Goal: Navigation & Orientation: Find specific page/section

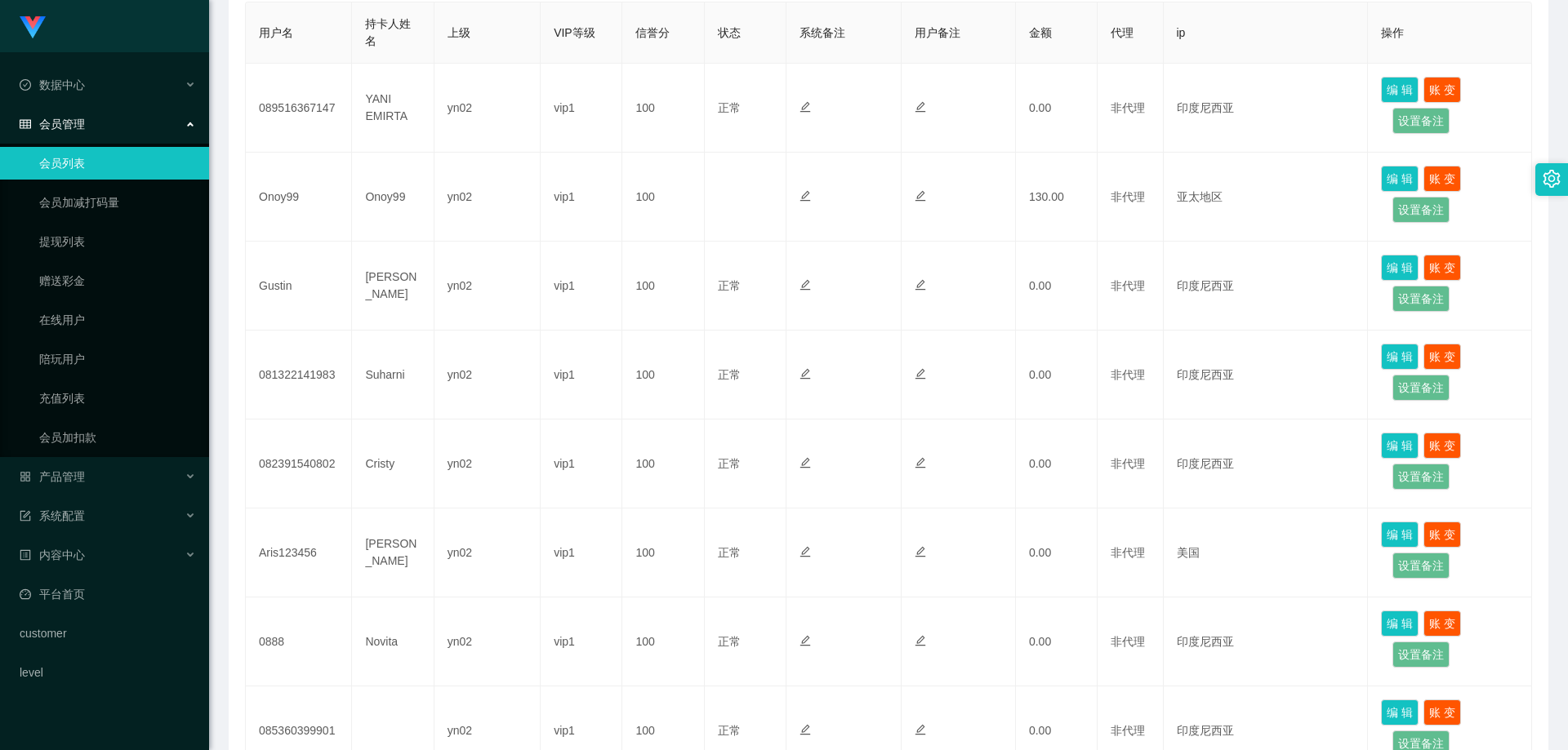
scroll to position [163, 0]
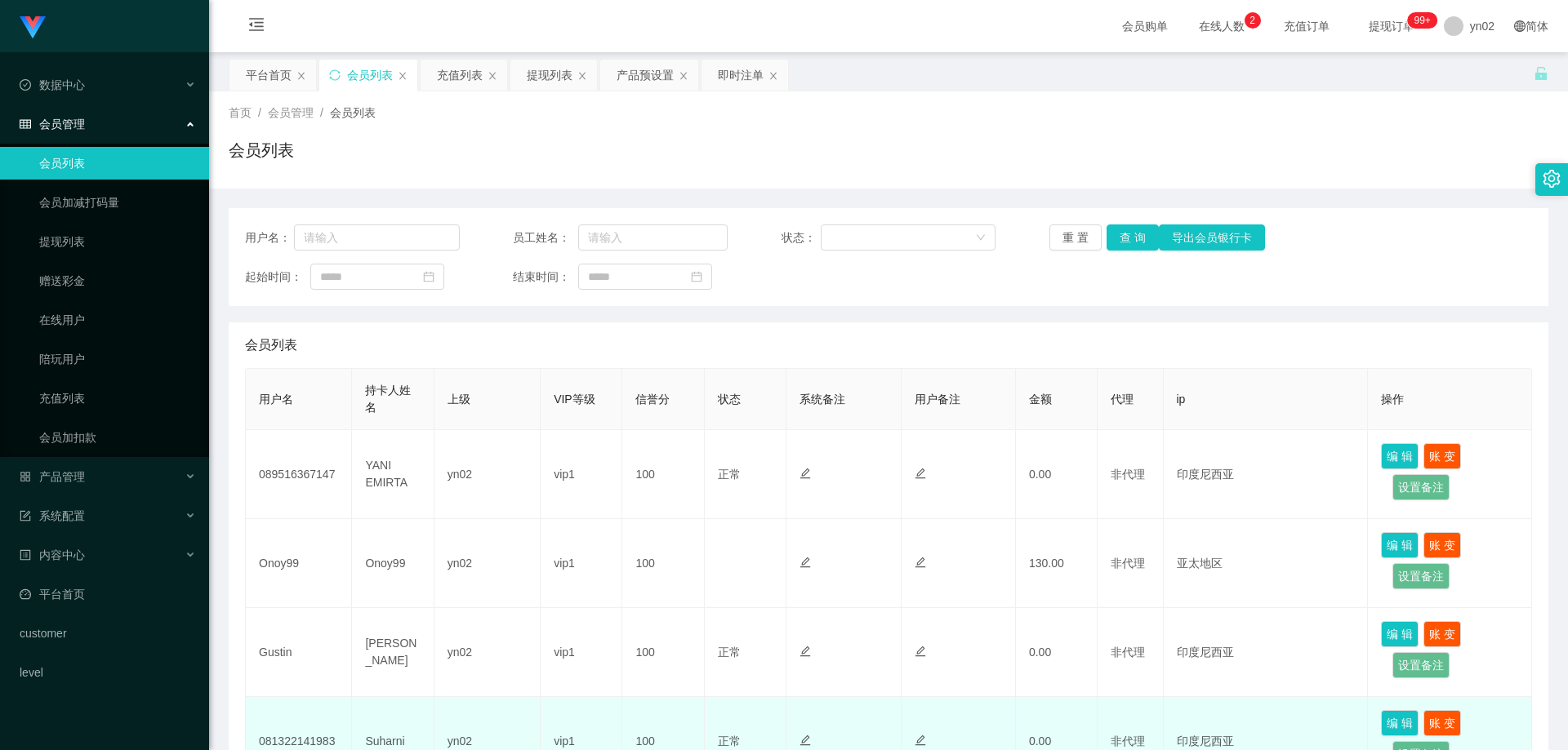
scroll to position [327, 0]
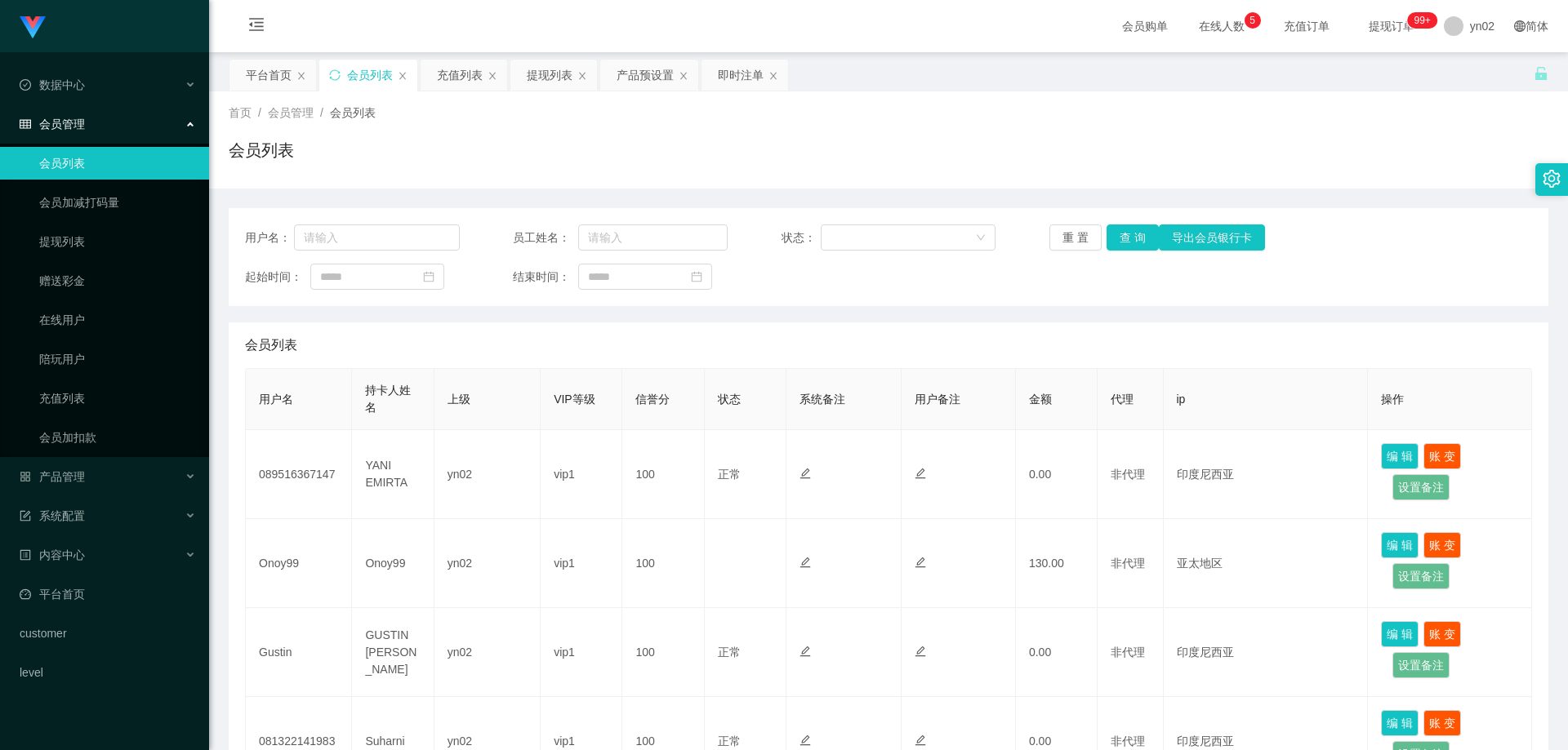
scroll to position [408, 0]
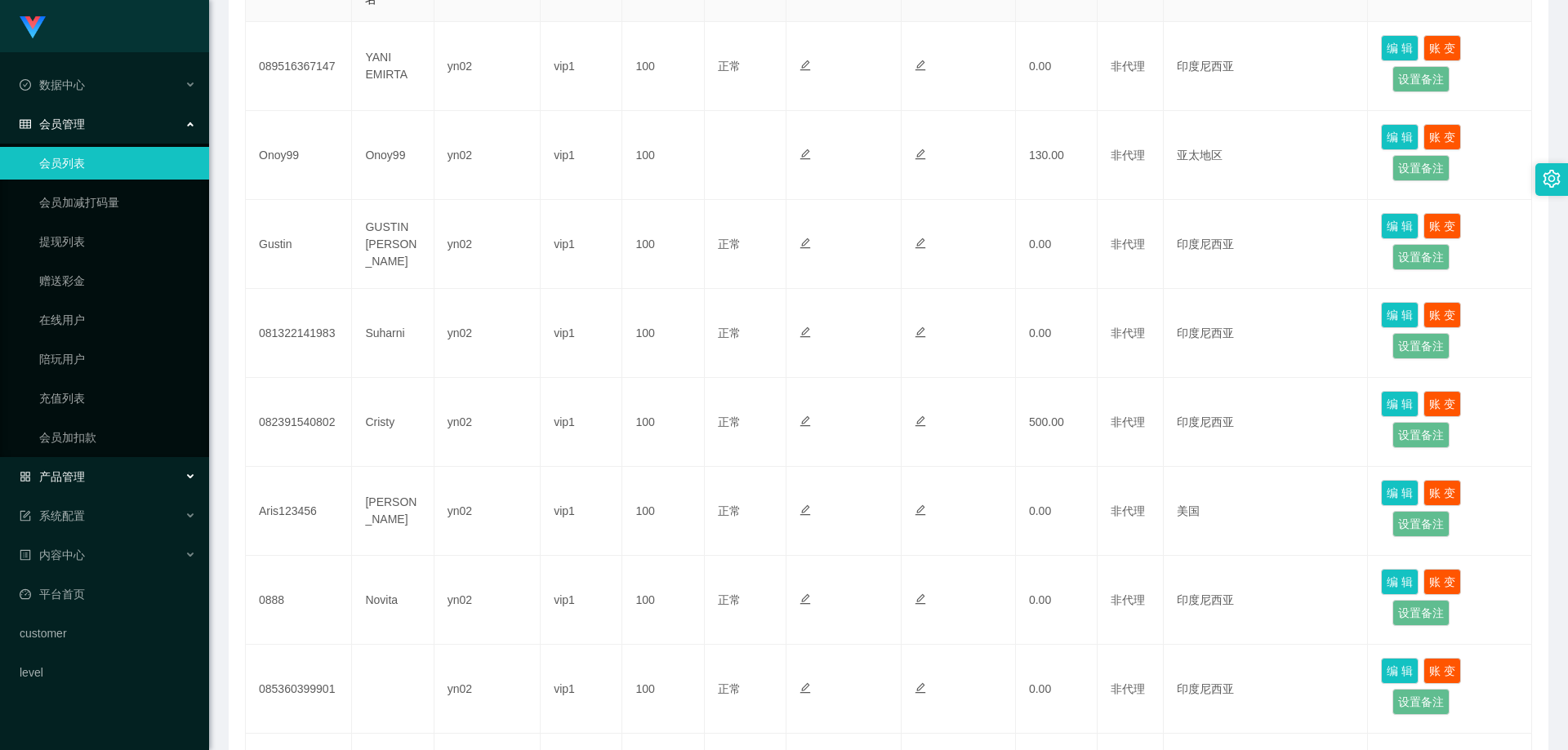
click at [106, 487] on div "产品管理" at bounding box center [104, 477] width 209 height 32
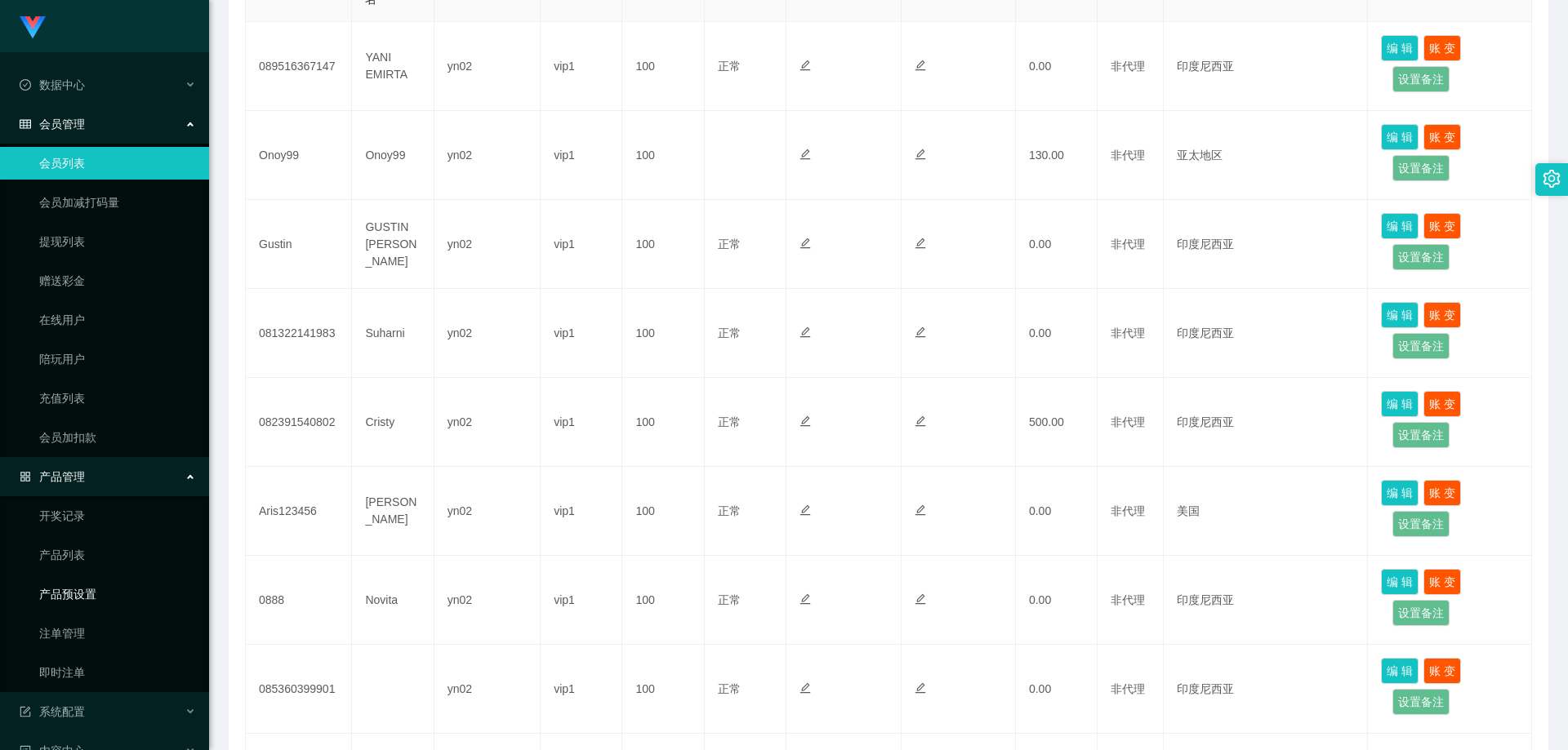
click at [105, 596] on link "产品预设置" at bounding box center [118, 594] width 157 height 32
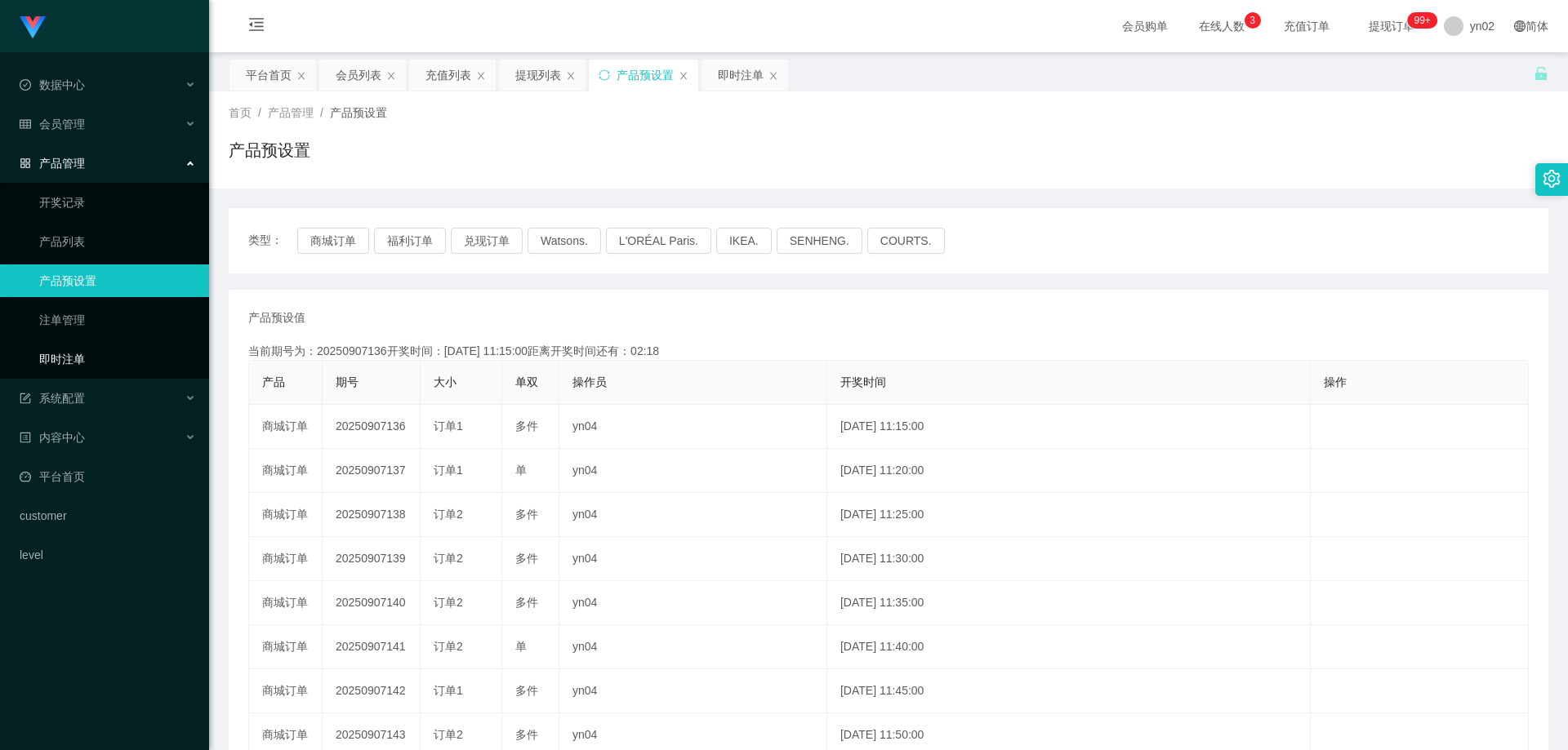
click at [101, 352] on link "即时注单" at bounding box center [118, 359] width 157 height 32
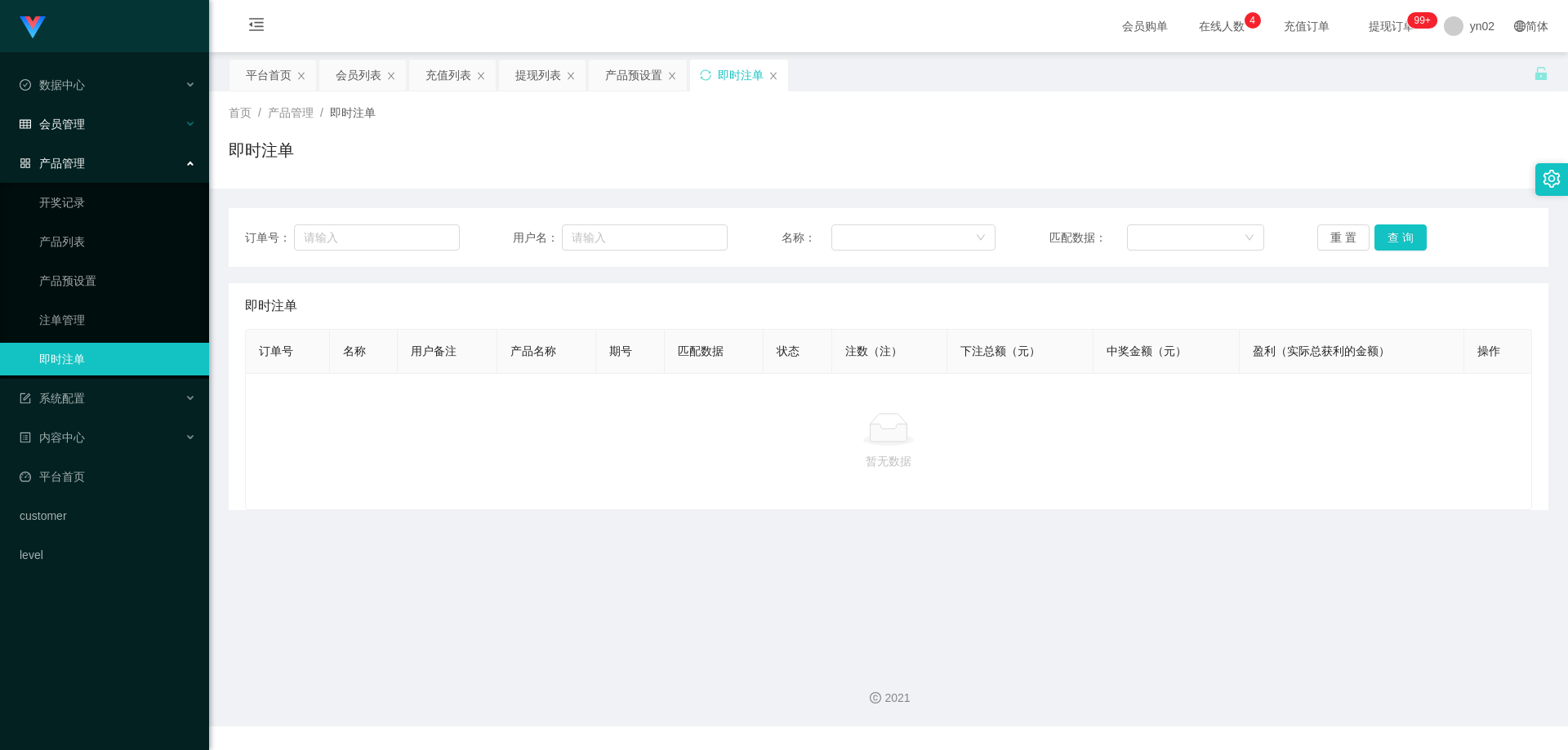
click at [87, 123] on div "会员管理" at bounding box center [104, 124] width 209 height 32
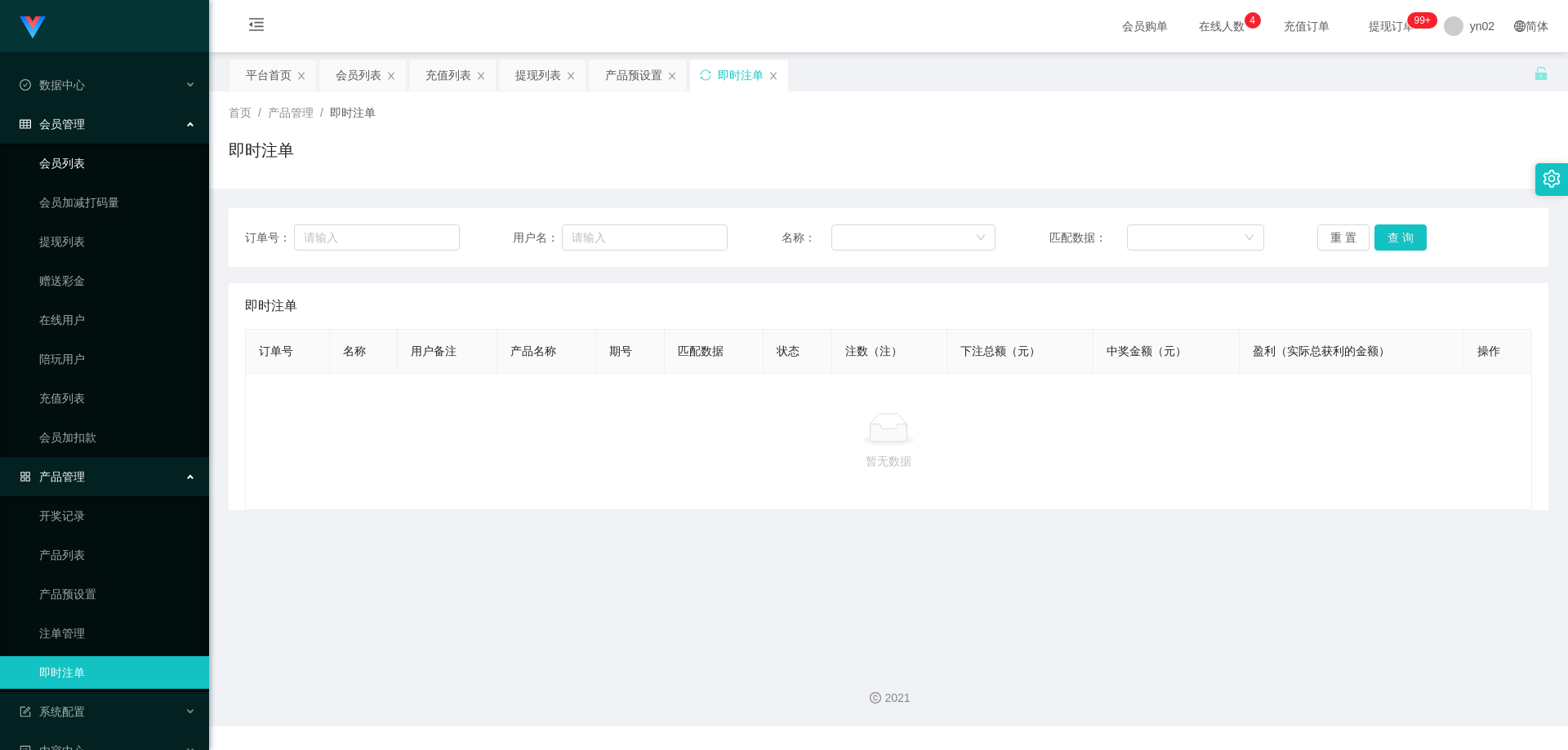
click at [75, 163] on link "会员列表" at bounding box center [118, 163] width 157 height 32
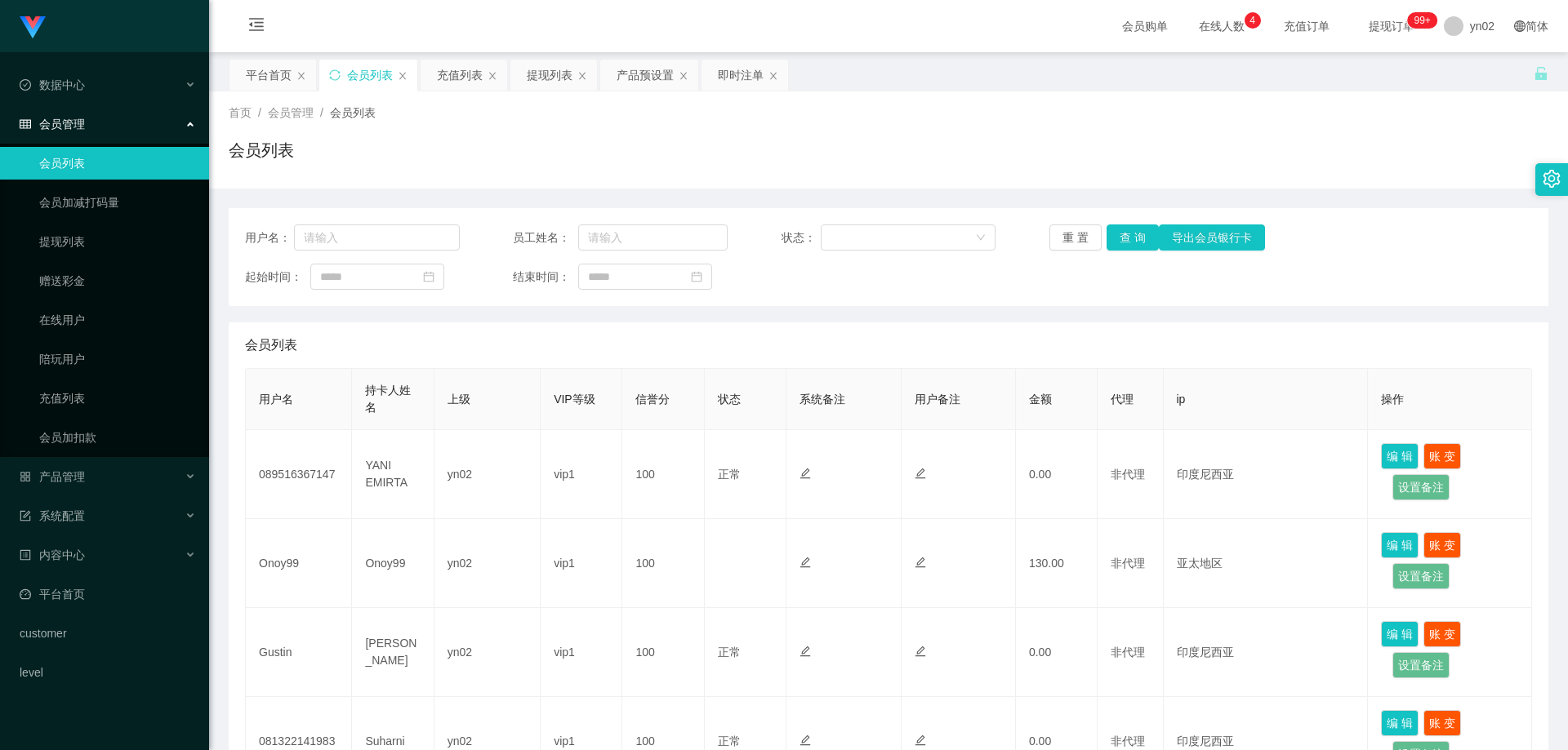
scroll to position [327, 0]
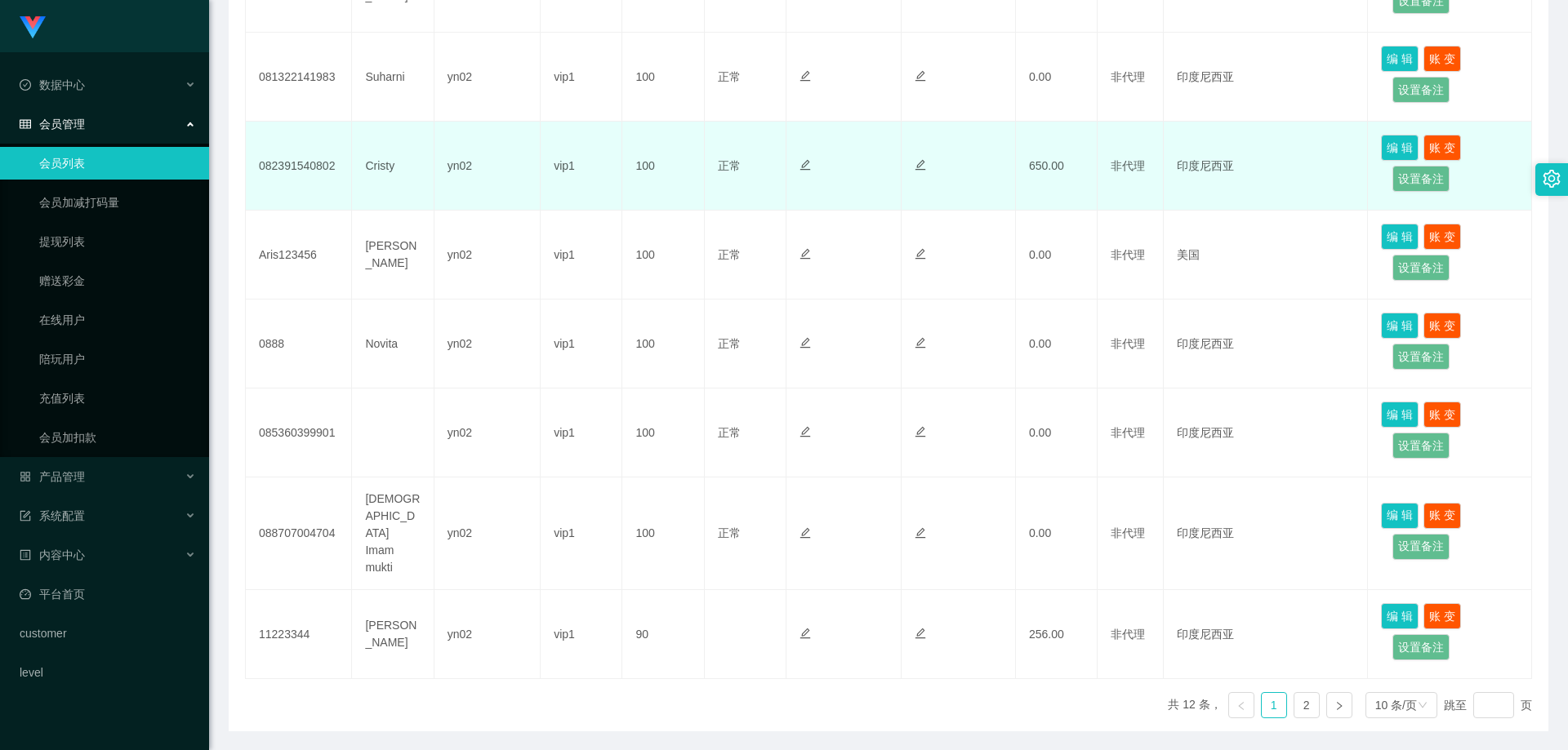
scroll to position [698, 0]
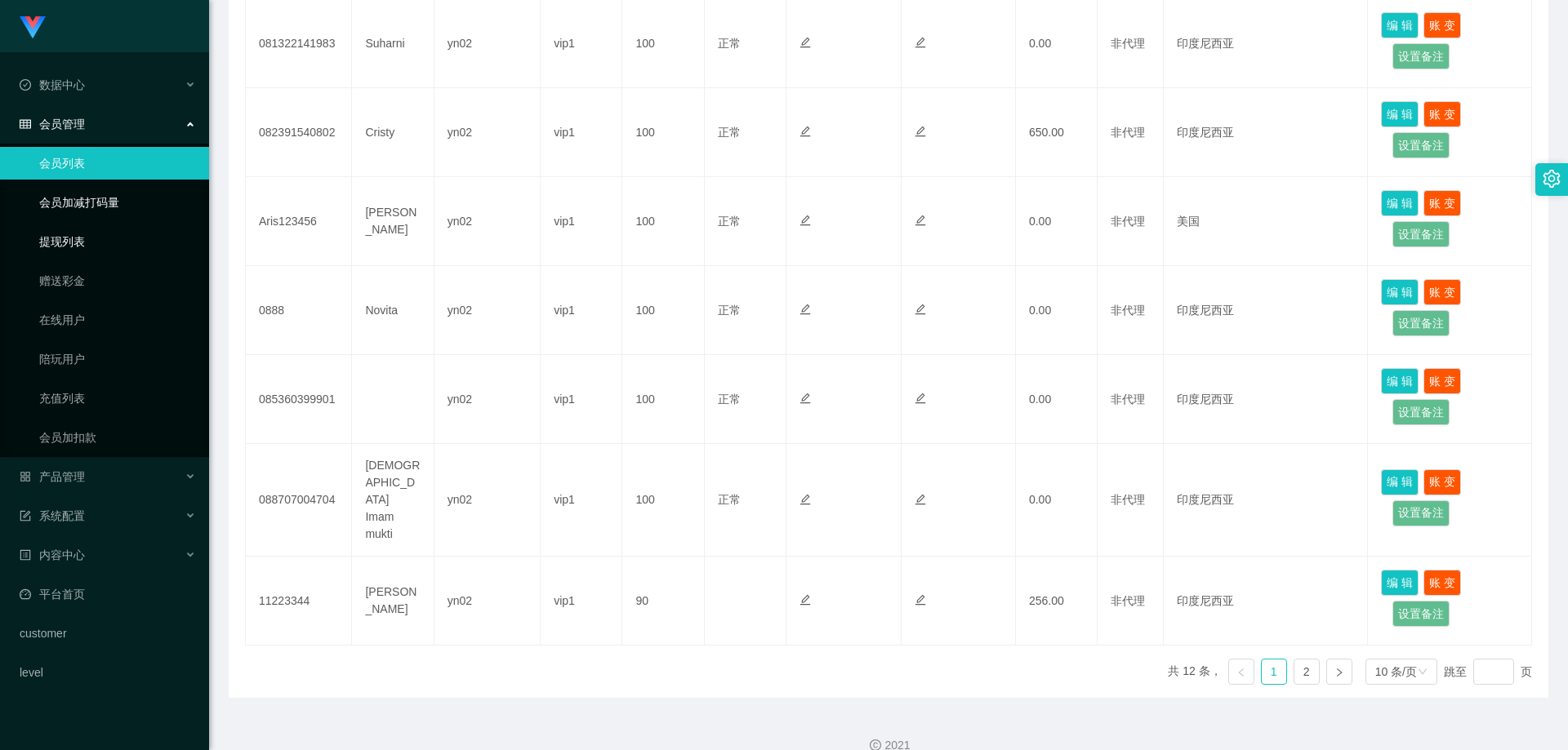
drag, startPoint x: 75, startPoint y: 242, endPoint x: 71, endPoint y: 212, distance: 30.3
click at [75, 242] on link "提现列表" at bounding box center [118, 242] width 157 height 32
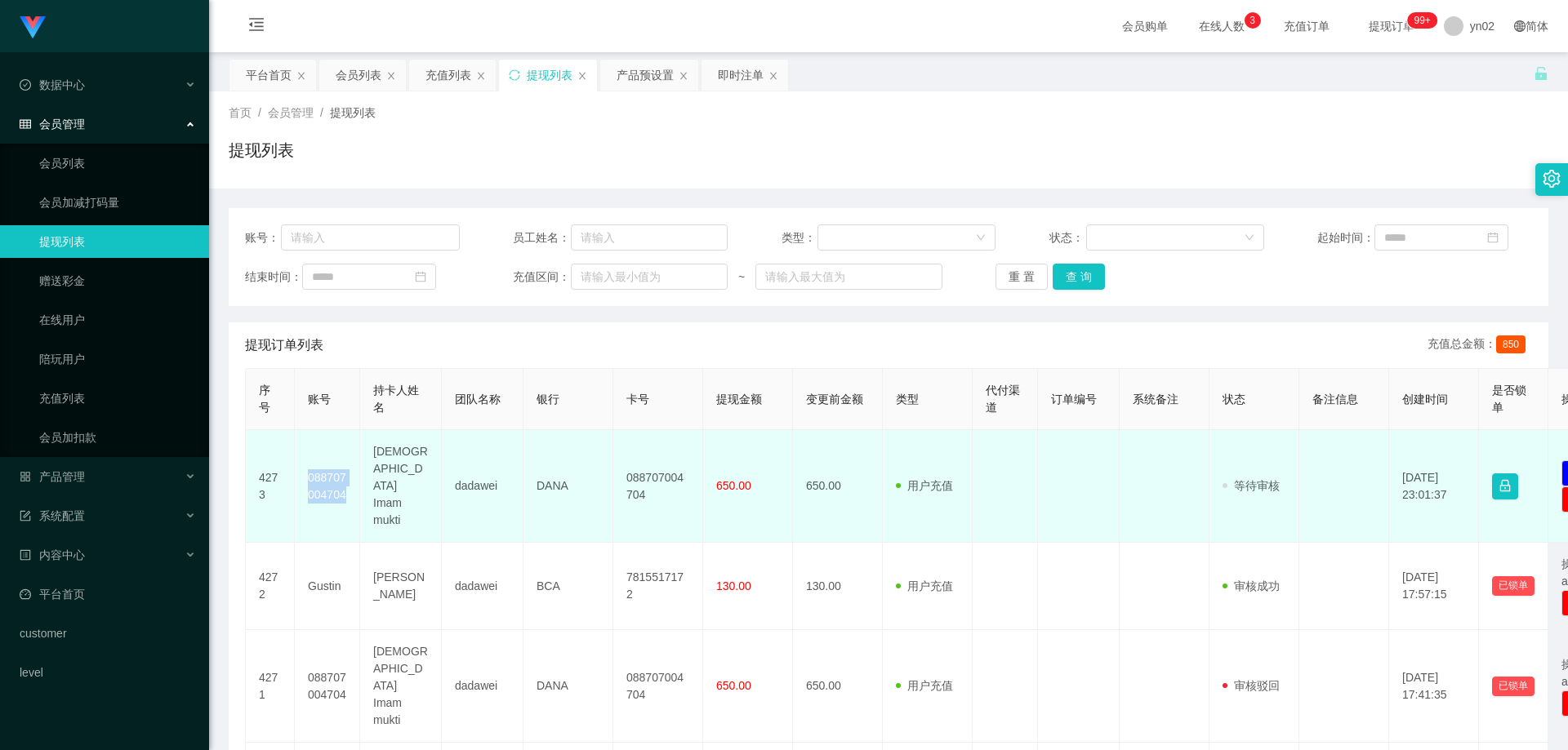
click at [301, 467] on td "088707004704" at bounding box center [327, 486] width 66 height 112
copy td "088707004704"
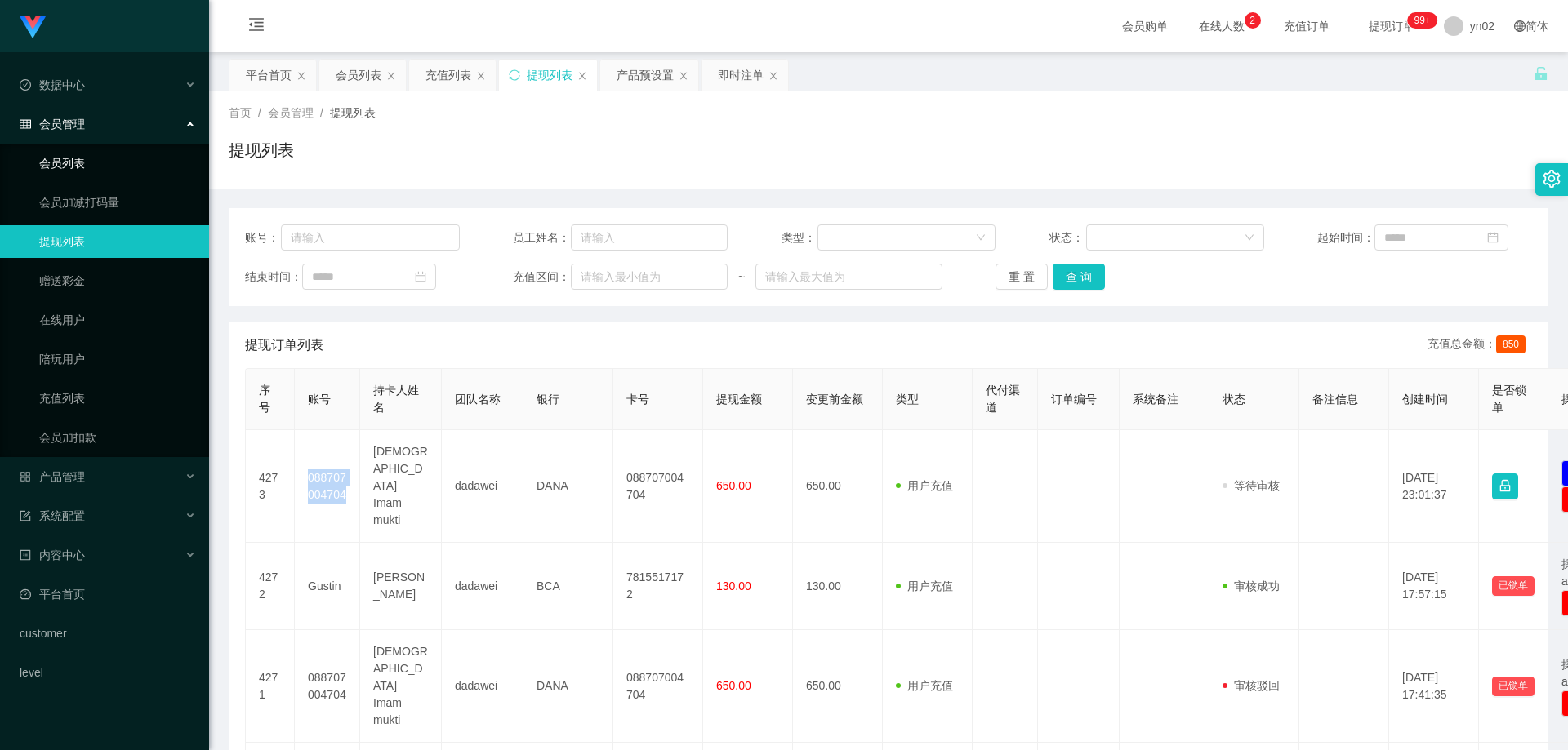
click at [106, 157] on link "会员列表" at bounding box center [118, 163] width 157 height 32
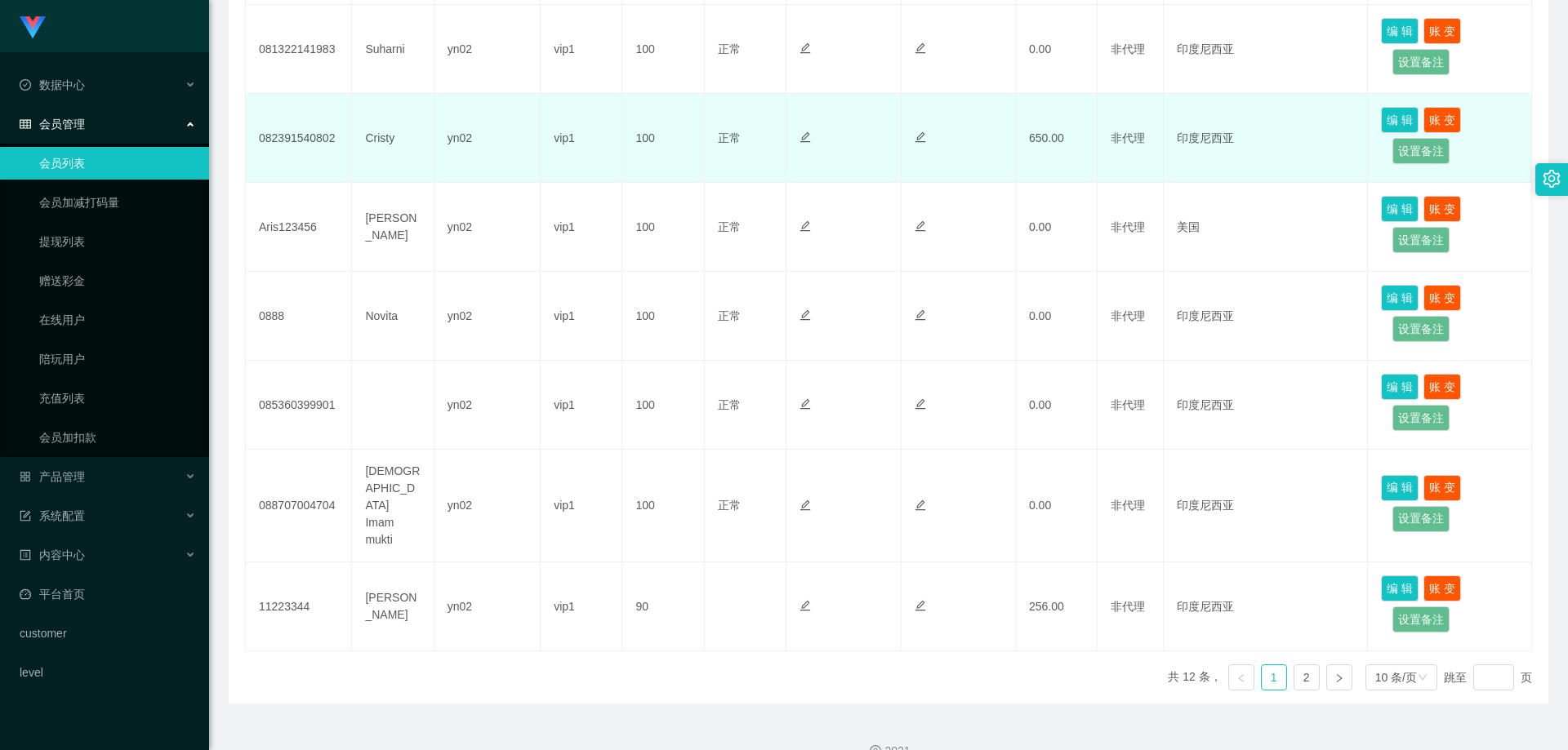
scroll to position [698, 0]
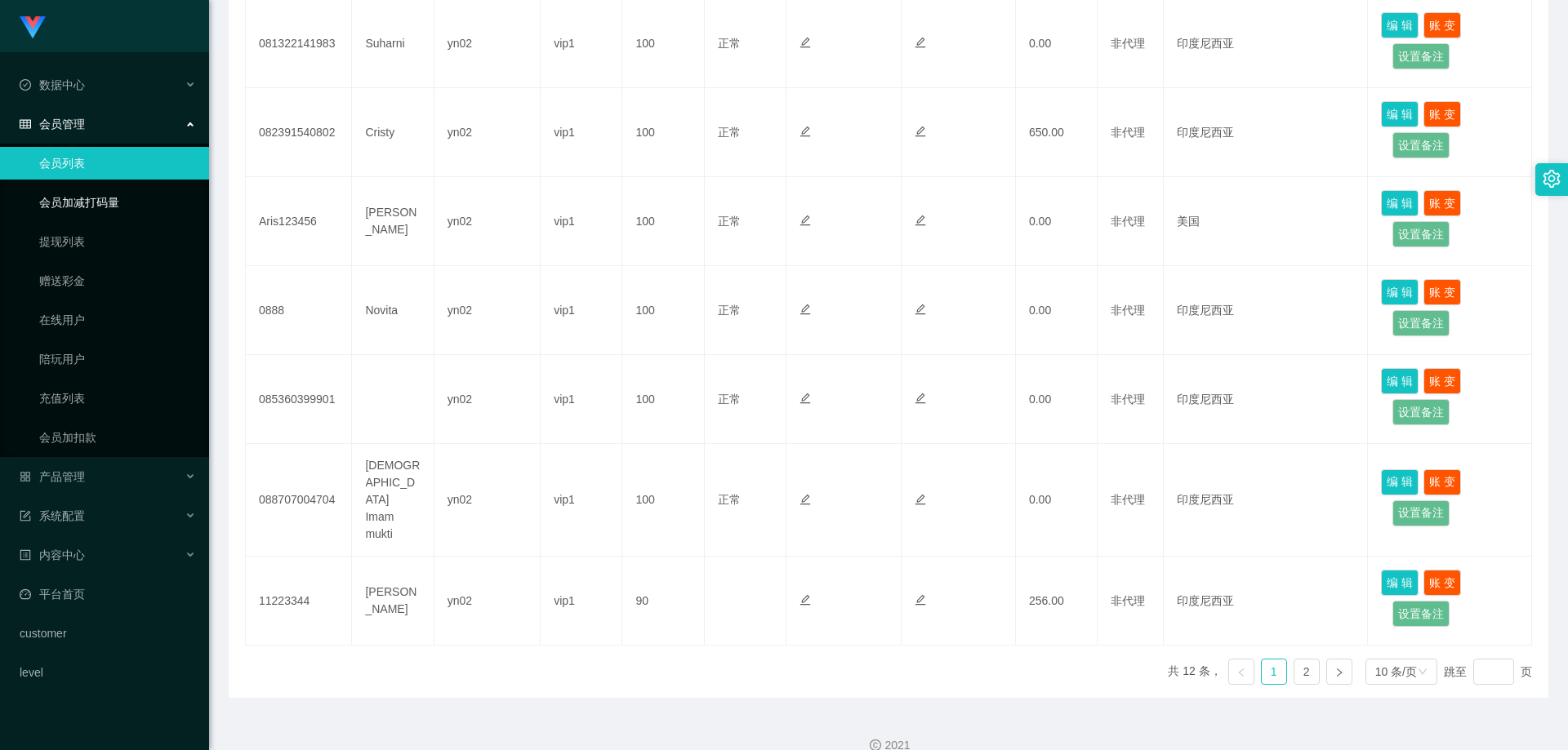
click at [99, 238] on link "提现列表" at bounding box center [118, 242] width 157 height 32
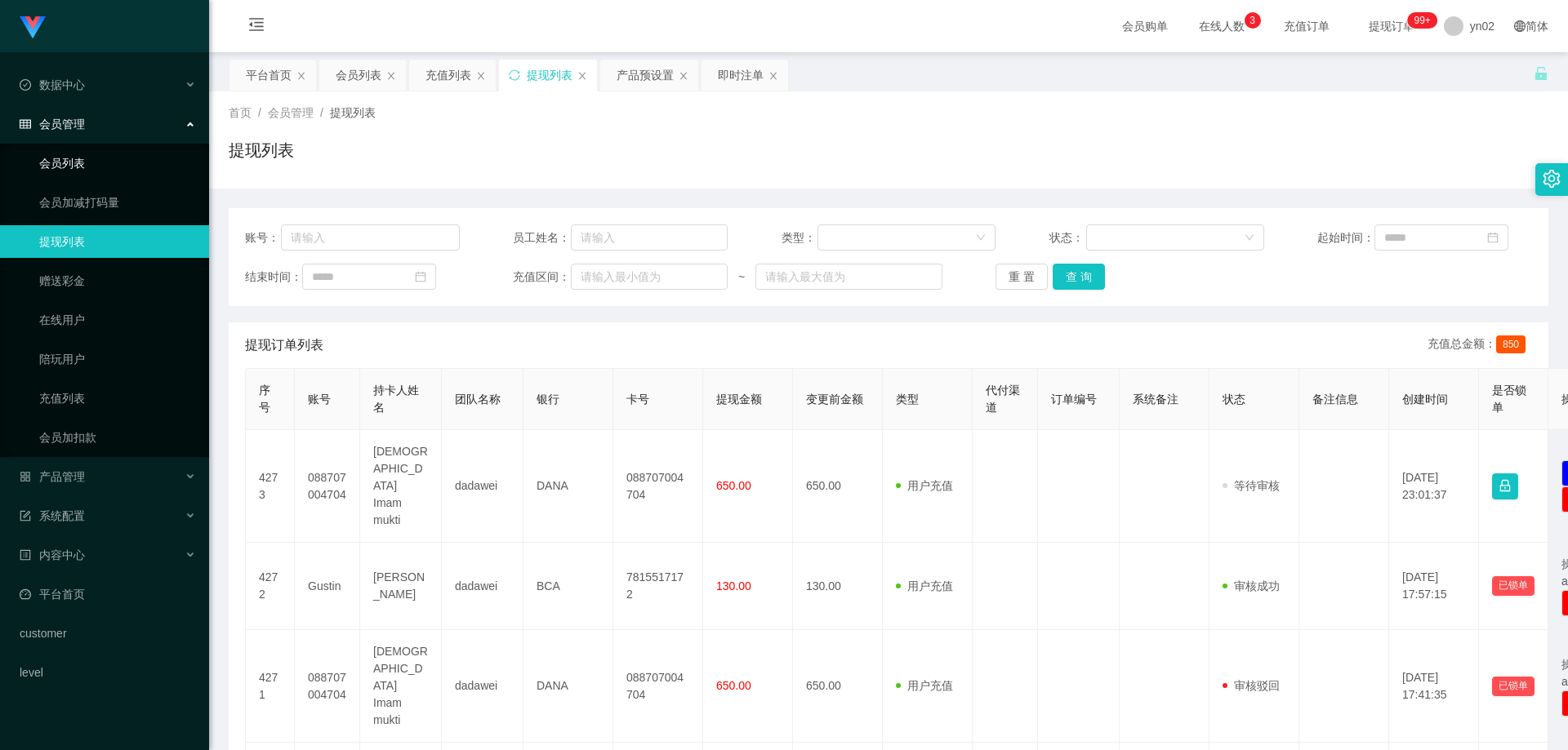
click at [74, 163] on link "会员列表" at bounding box center [118, 163] width 157 height 32
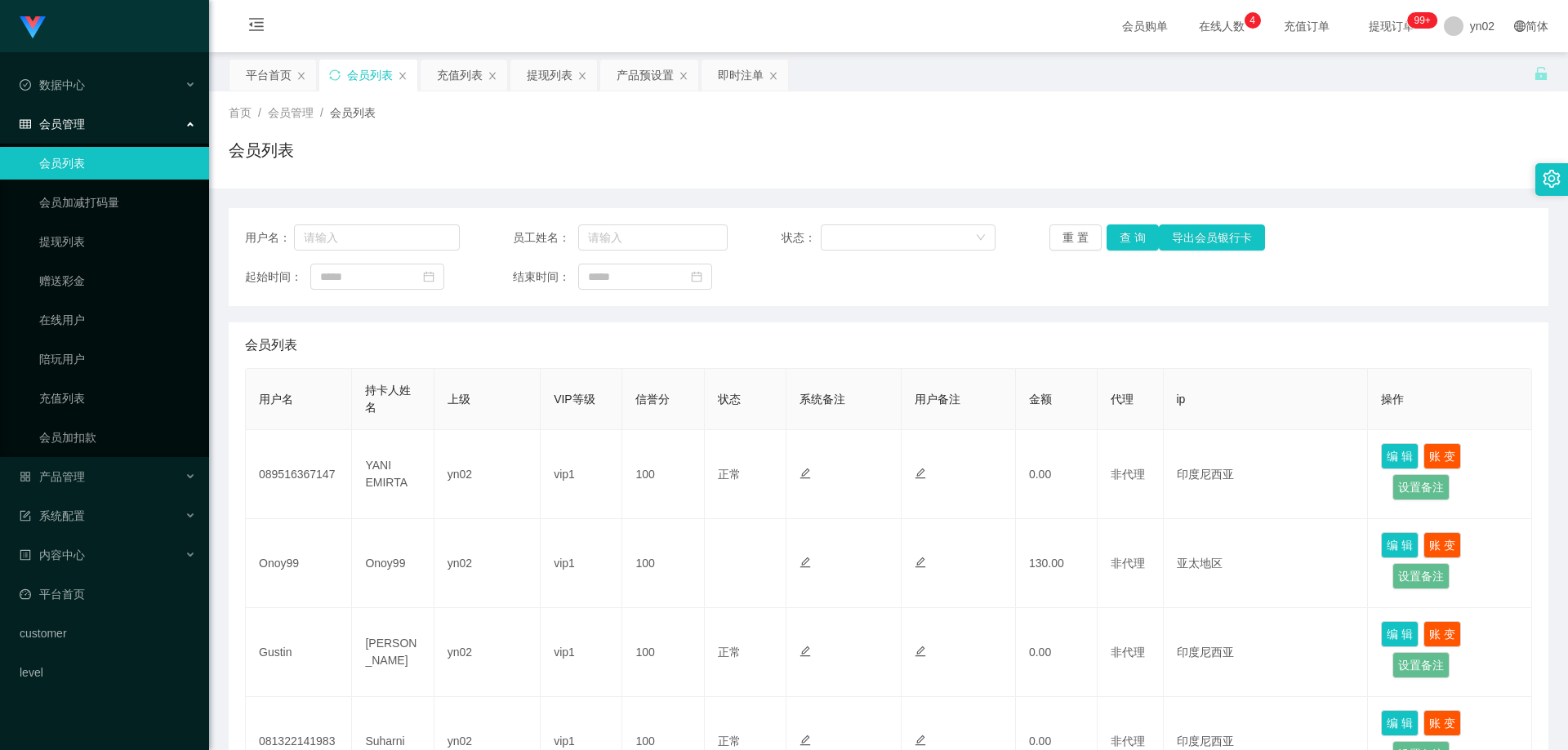
scroll to position [327, 0]
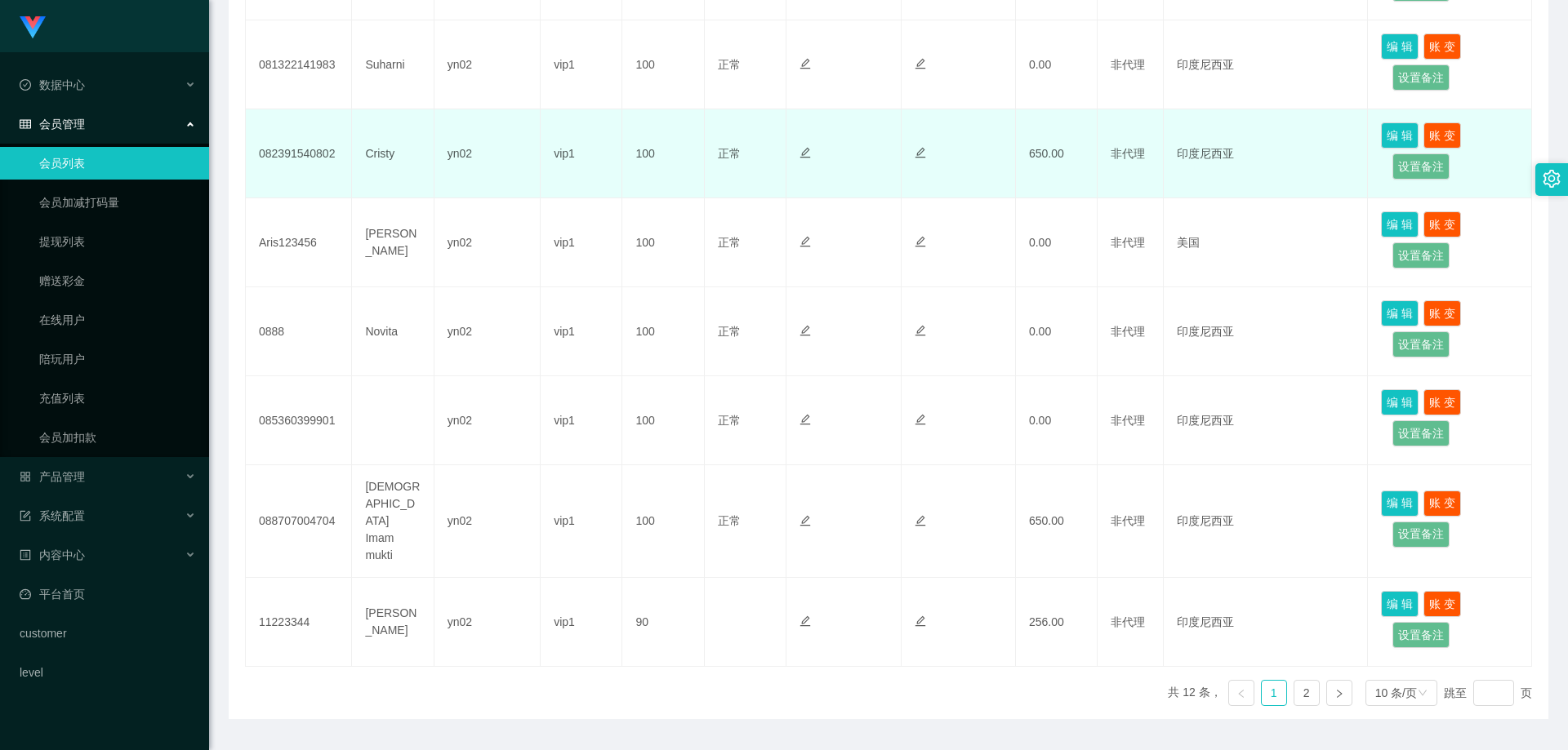
scroll to position [698, 0]
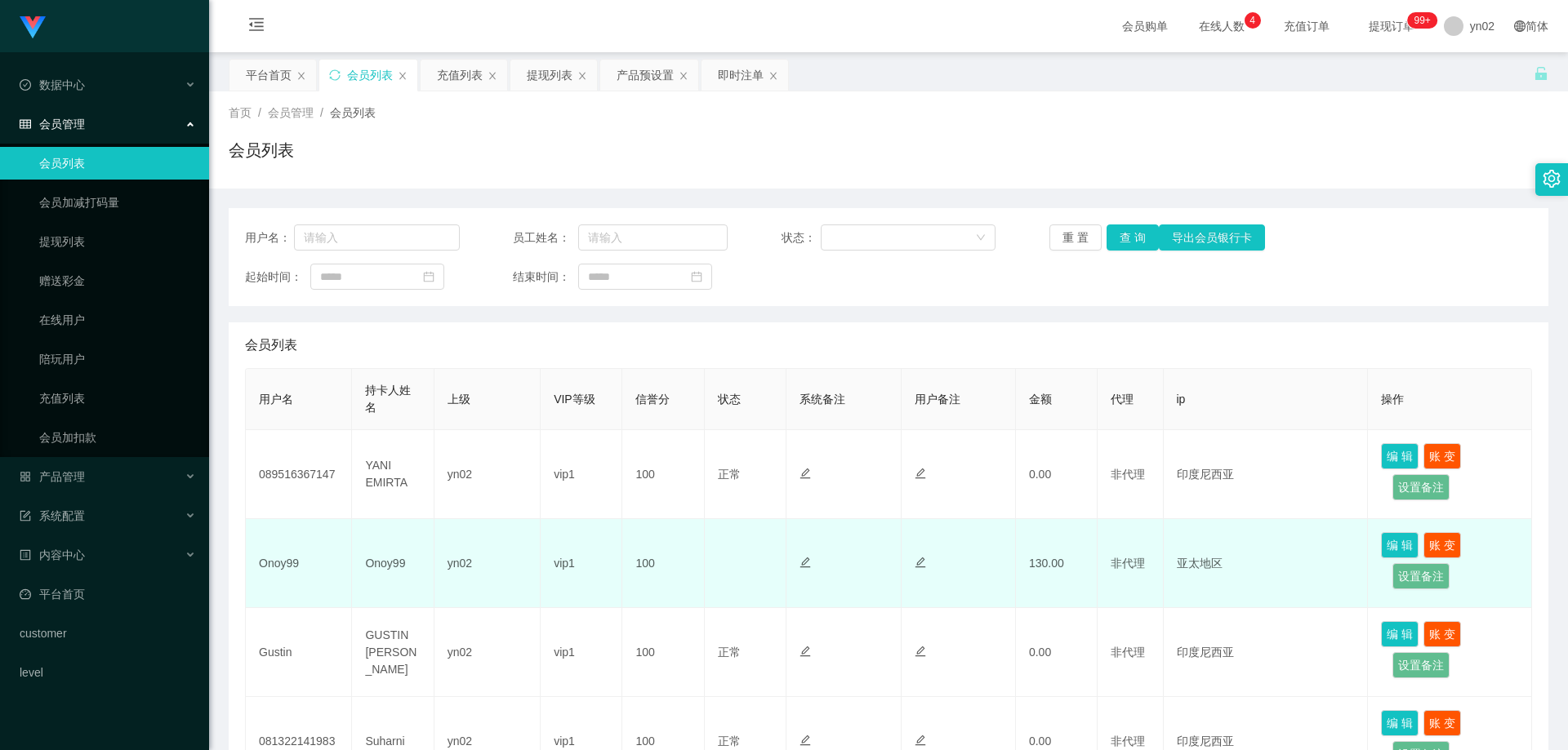
scroll to position [245, 0]
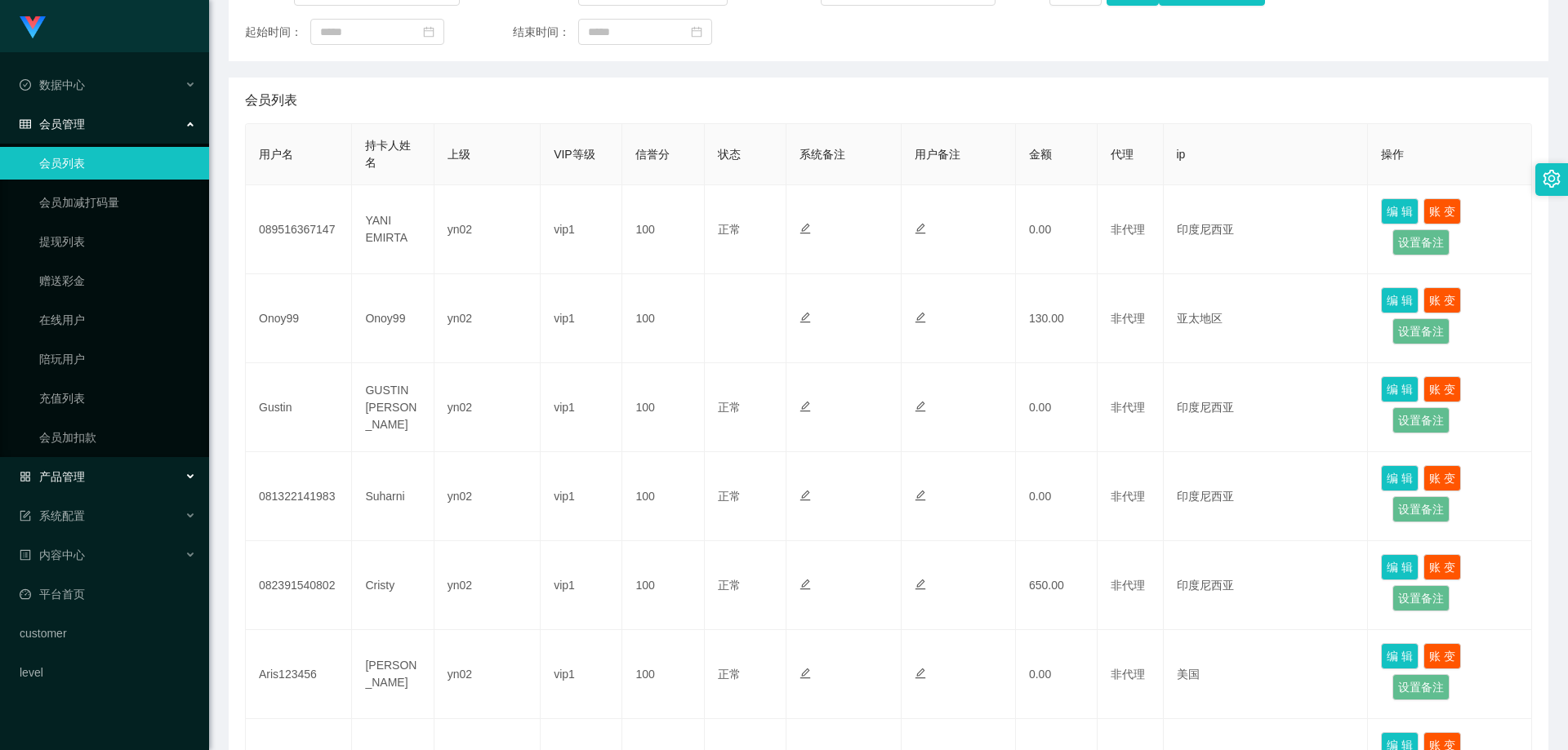
click at [95, 473] on div "产品管理" at bounding box center [104, 477] width 209 height 32
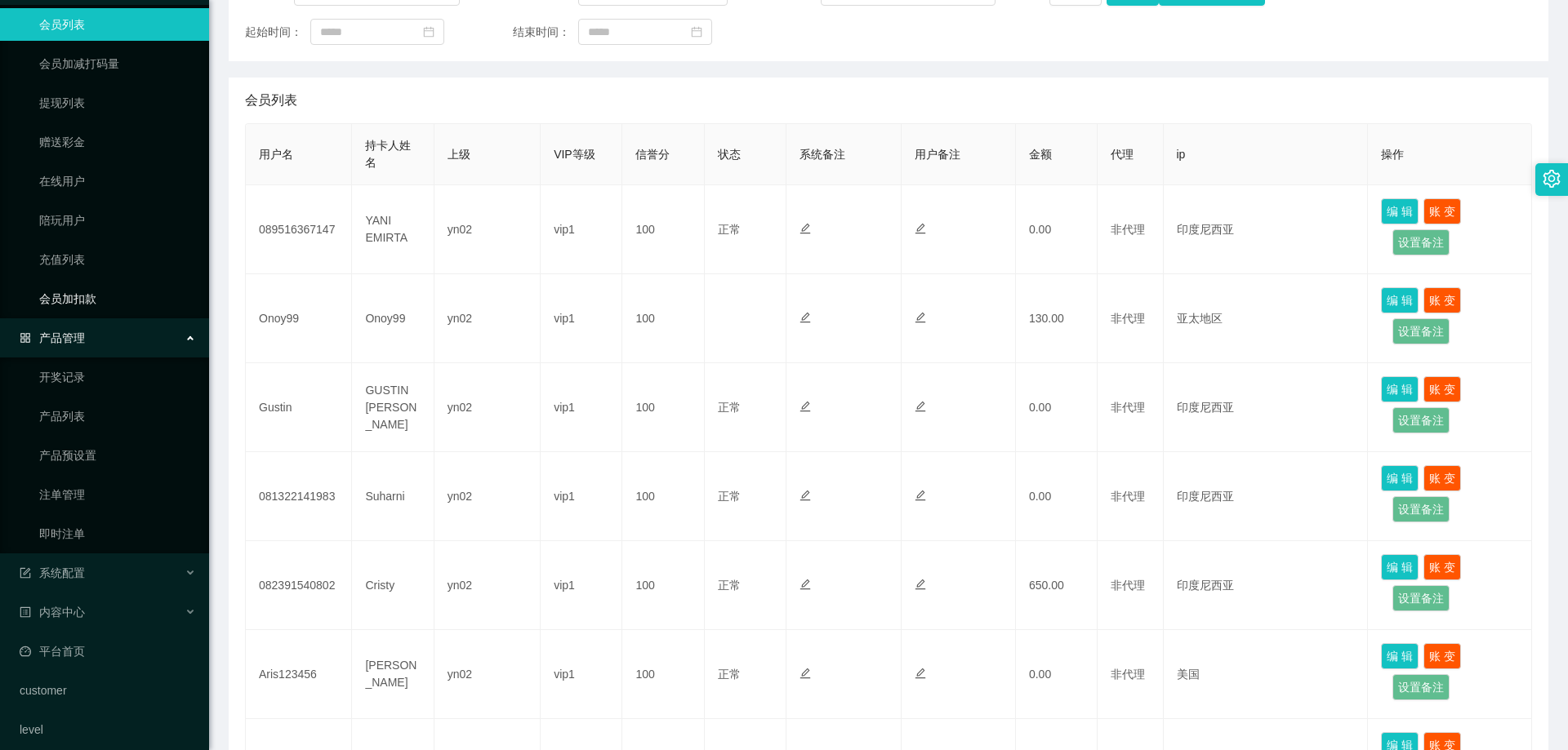
scroll to position [151, 0]
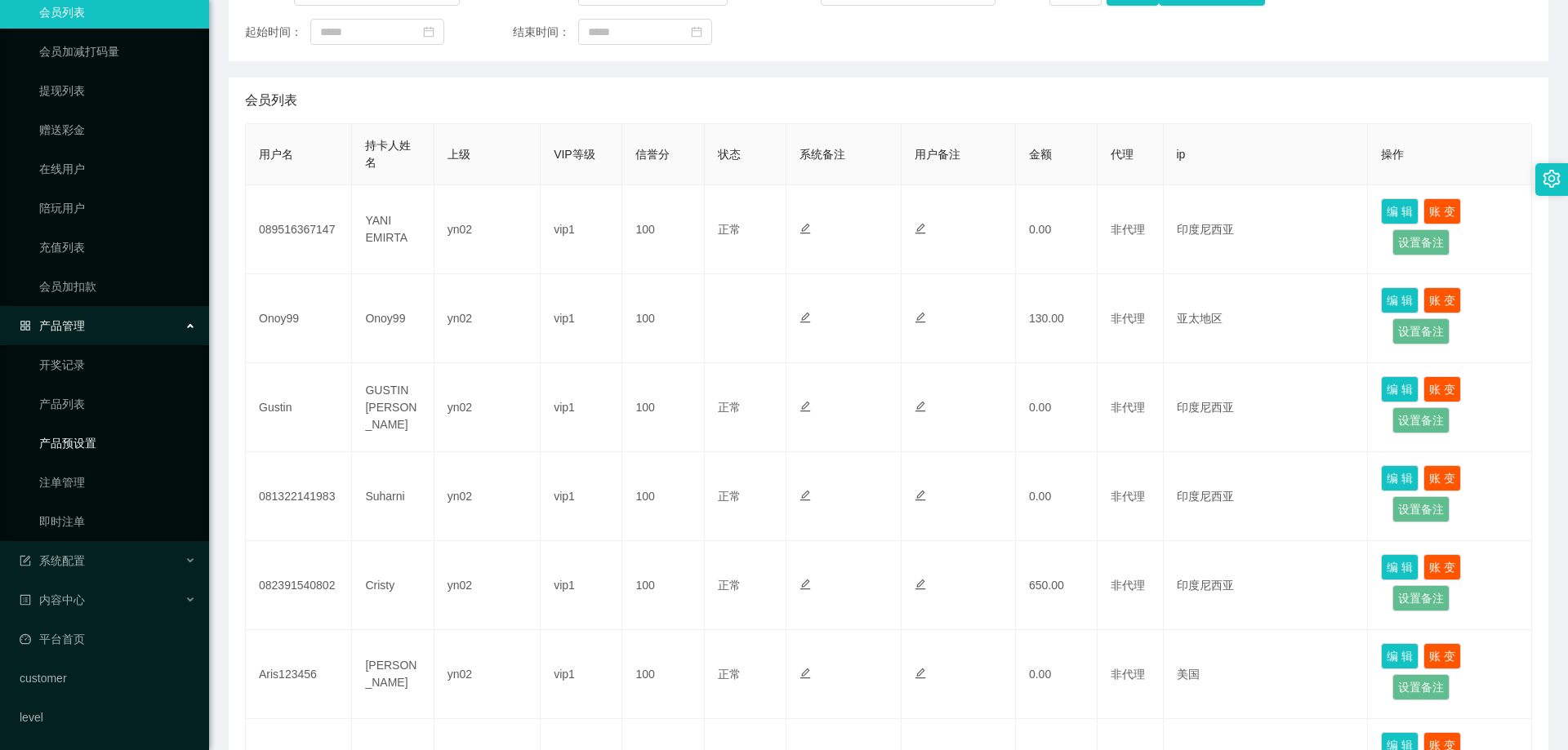
click at [90, 449] on link "产品预设置" at bounding box center [118, 444] width 157 height 32
